Goal: Information Seeking & Learning: Learn about a topic

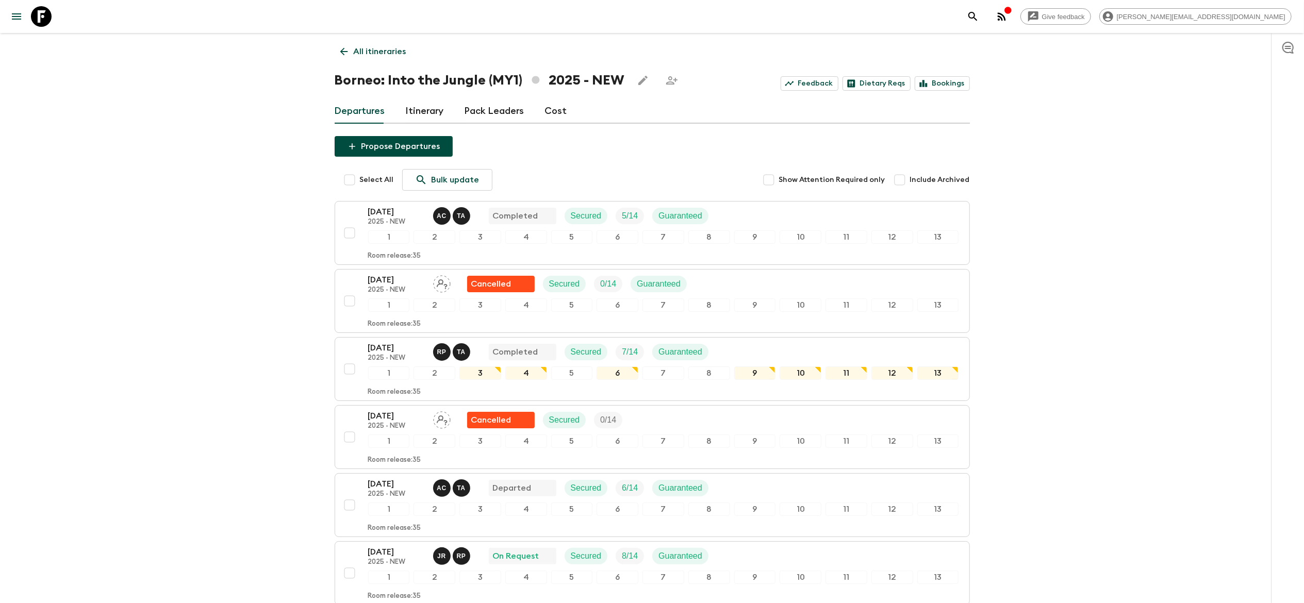
click at [694, 138] on div "Propose Departures Select All Bulk update Show Attention Required only Include …" at bounding box center [652, 519] width 635 height 766
click at [351, 55] on link "All itineraries" at bounding box center [373, 51] width 77 height 21
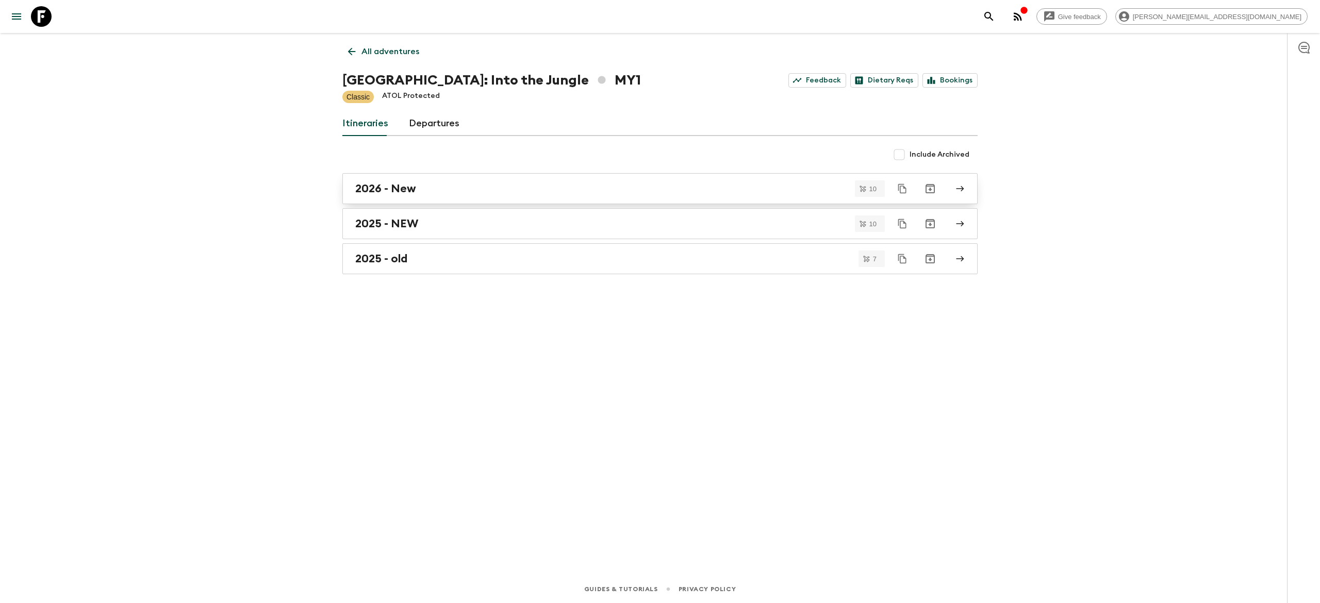
click at [455, 193] on div "2026 - New" at bounding box center [650, 188] width 590 height 13
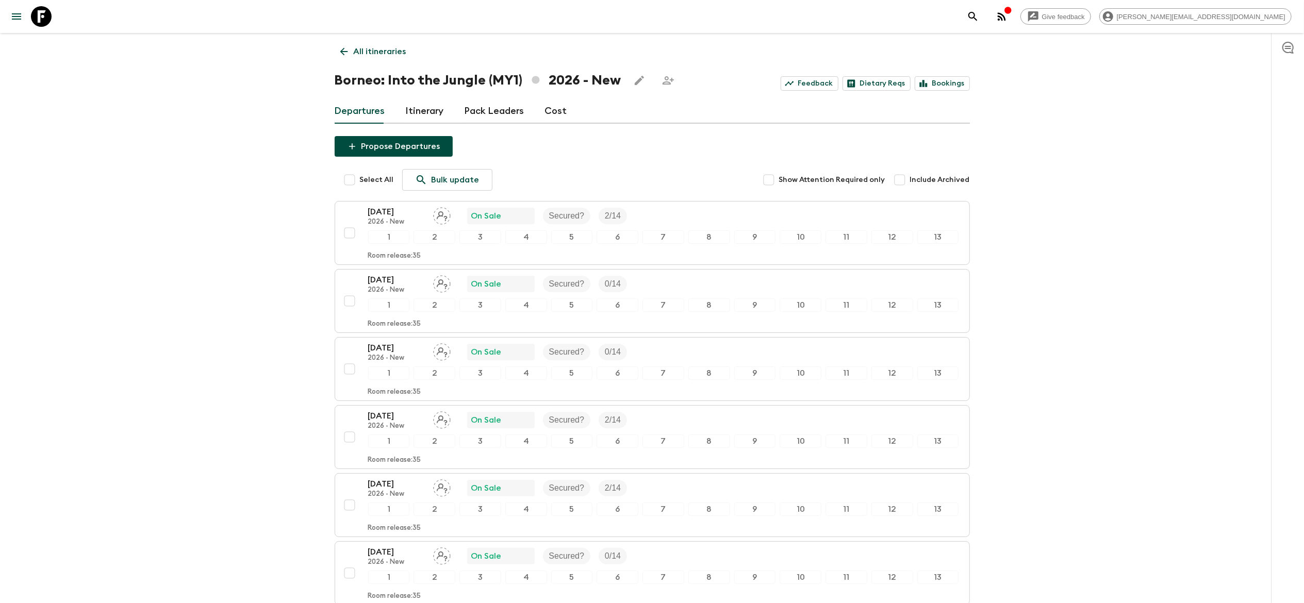
click at [550, 115] on link "Cost" at bounding box center [556, 111] width 22 height 25
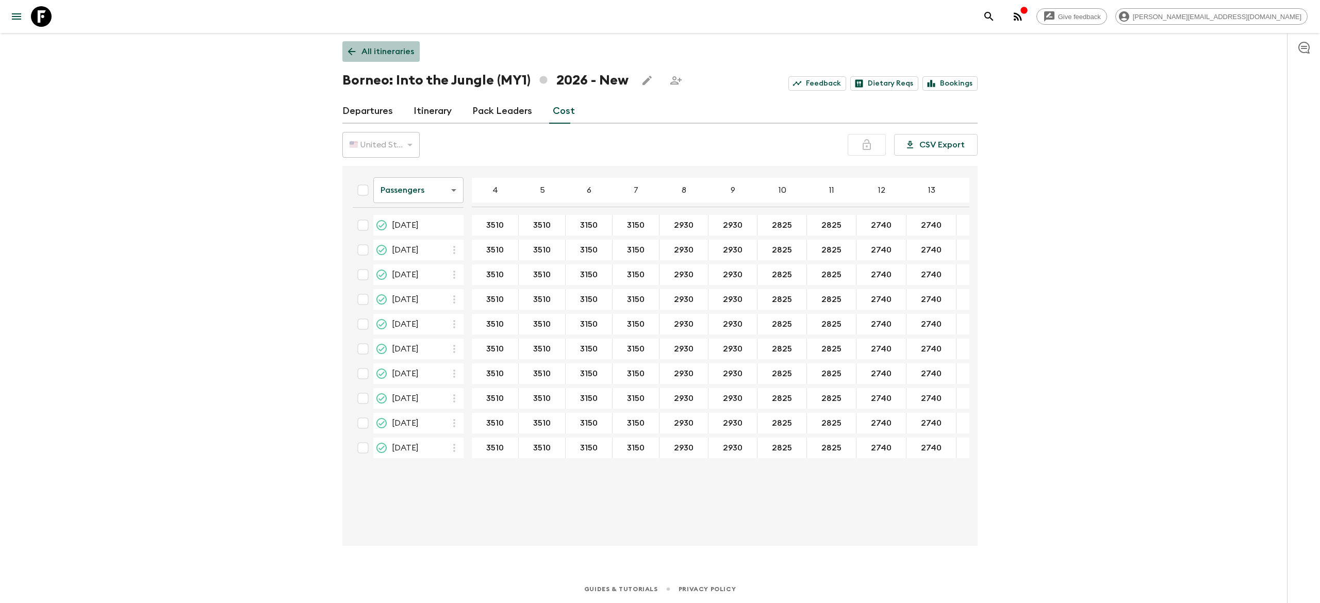
click at [347, 48] on icon at bounding box center [351, 51] width 11 height 11
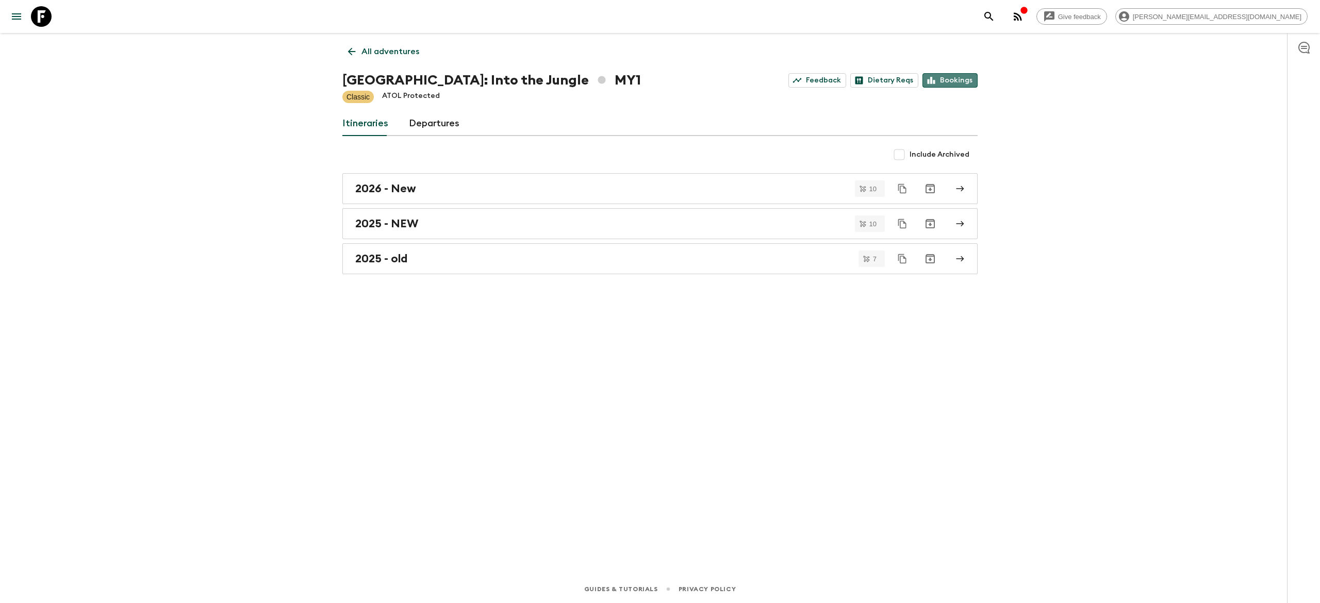
click at [959, 84] on link "Bookings" at bounding box center [949, 80] width 55 height 14
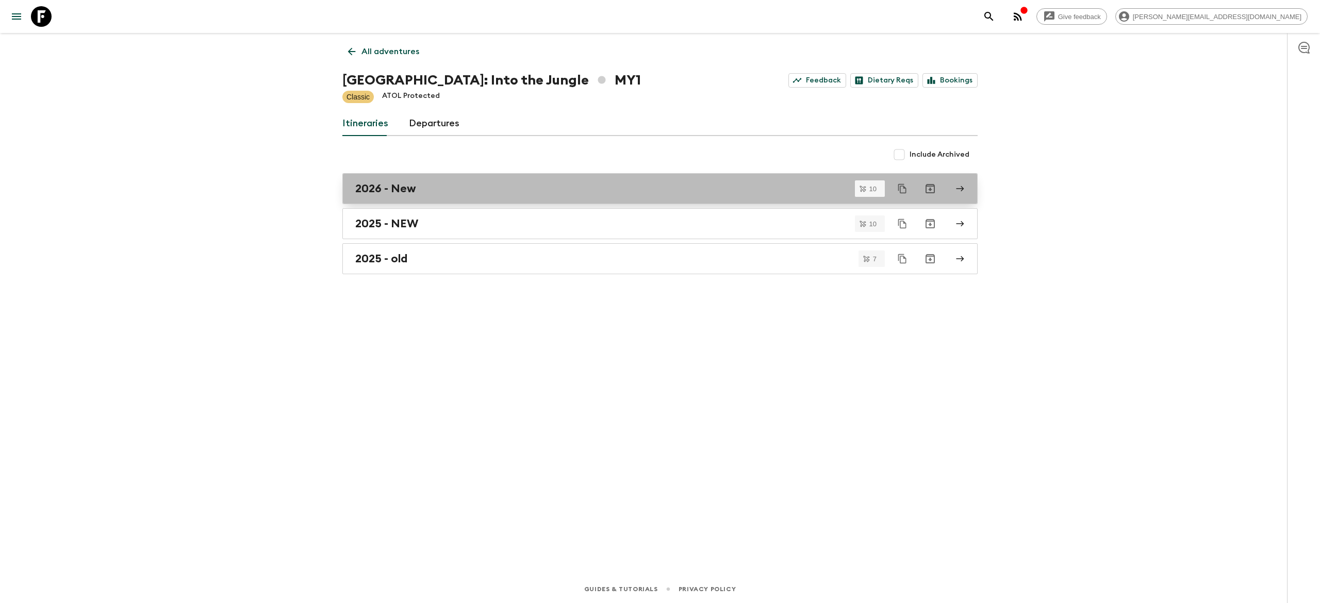
click at [508, 186] on div "2026 - New" at bounding box center [650, 188] width 590 height 13
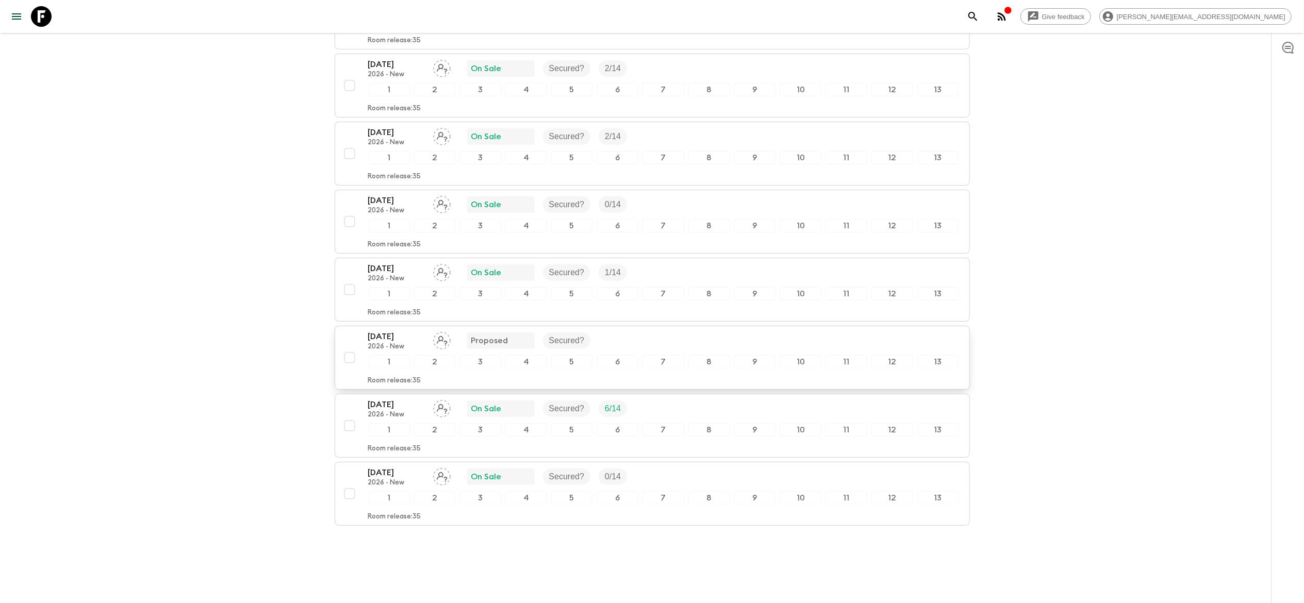
scroll to position [375, 0]
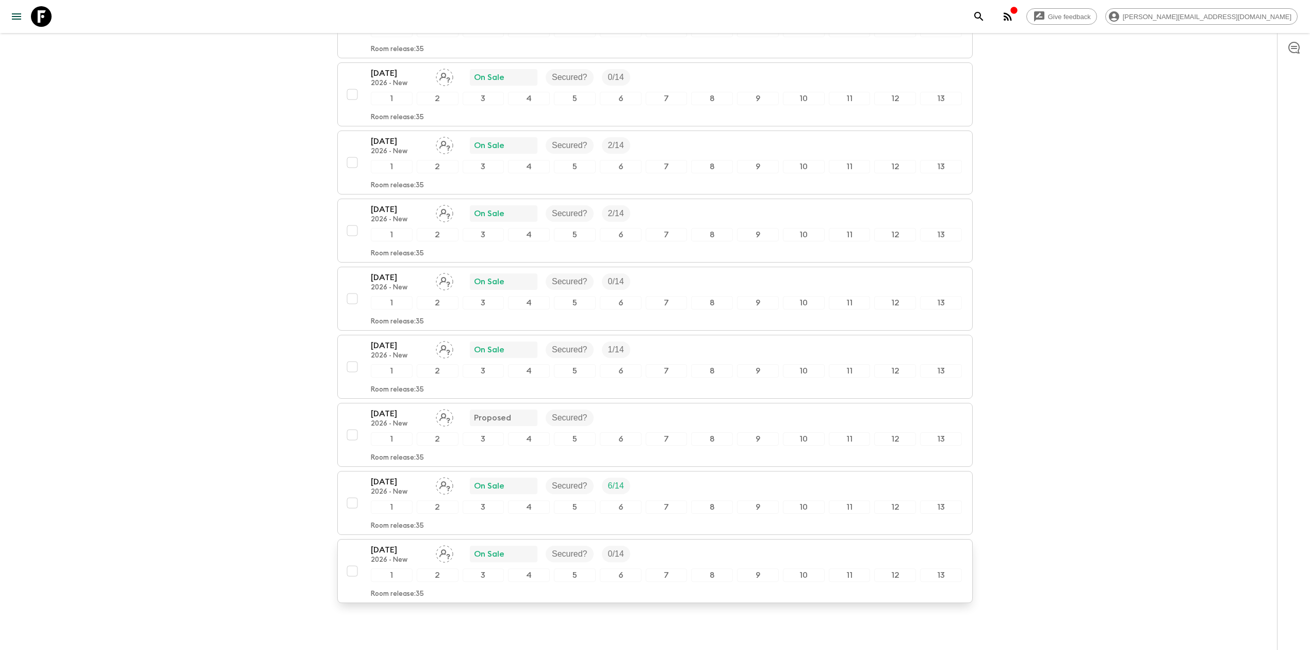
scroll to position [329, 0]
